Goal: Task Accomplishment & Management: Manage account settings

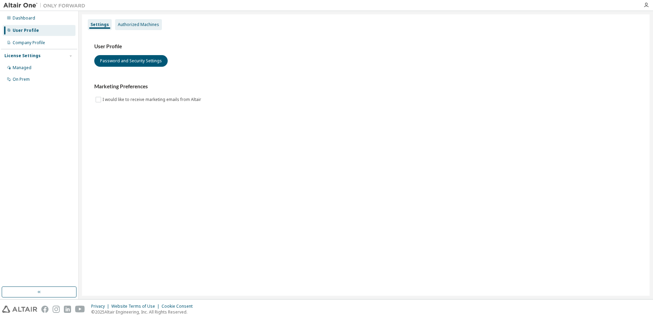
click at [137, 26] on div "Authorized Machines" at bounding box center [138, 24] width 41 height 5
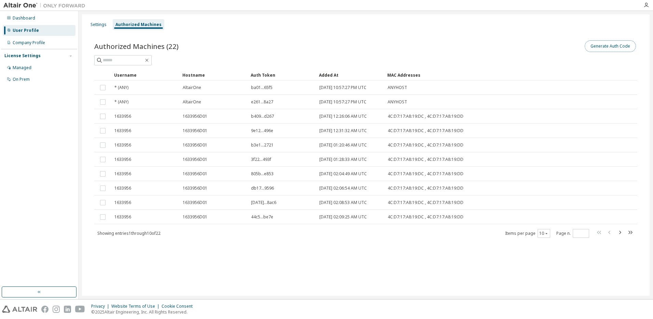
click at [611, 43] on button "Generate Auth Code" at bounding box center [610, 46] width 51 height 12
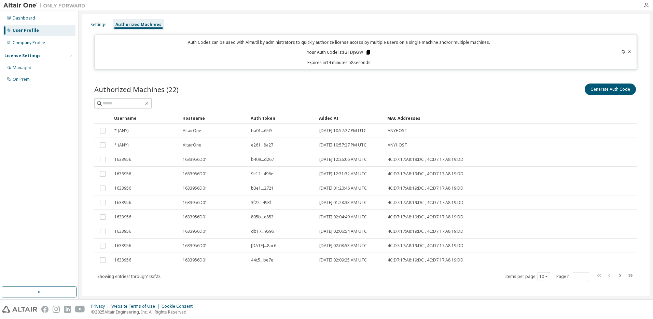
click at [368, 53] on icon at bounding box center [368, 52] width 4 height 5
